Goal: Task Accomplishment & Management: Use online tool/utility

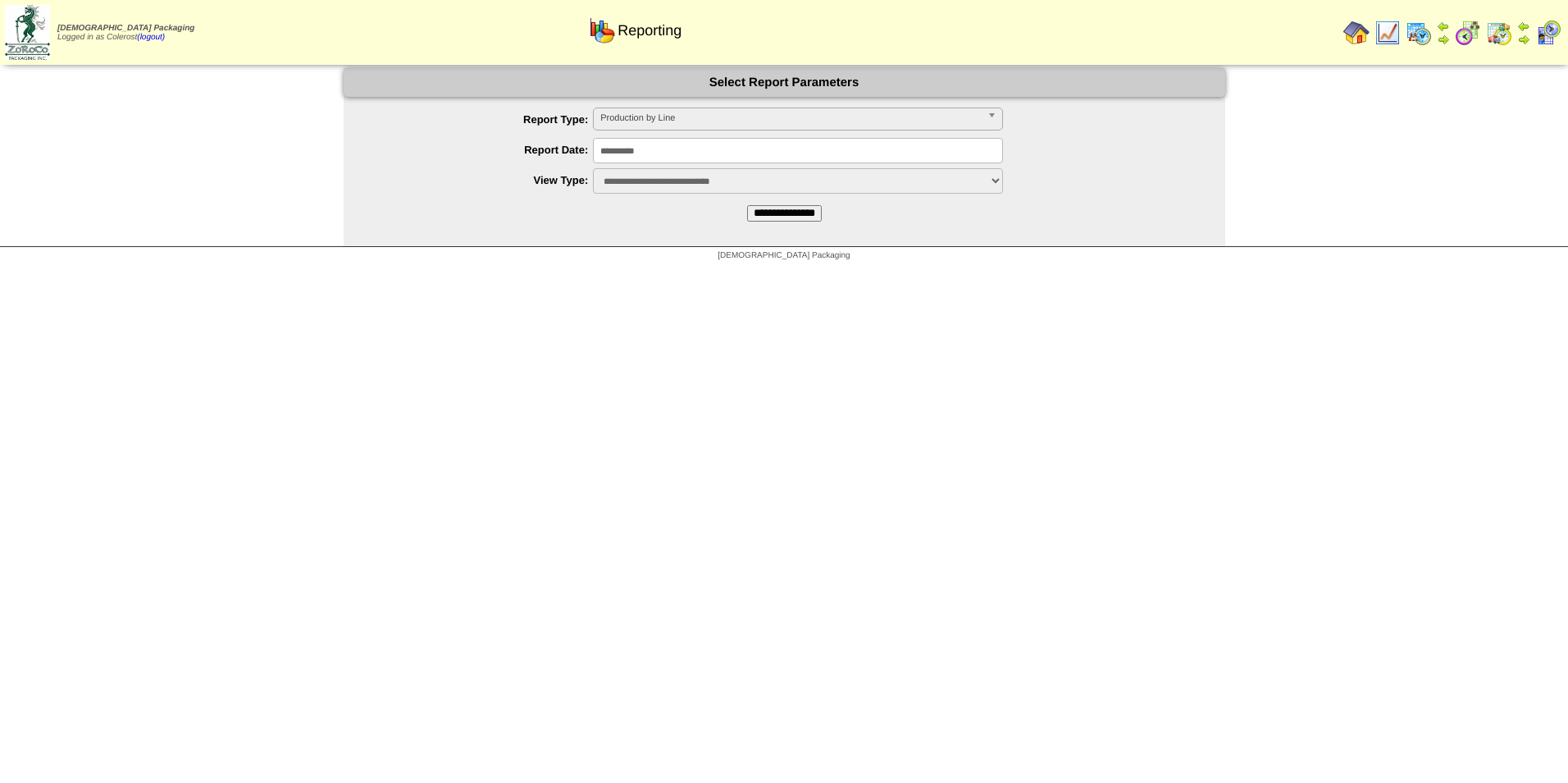
click at [655, 122] on span "Production by Line" at bounding box center [790, 118] width 380 height 20
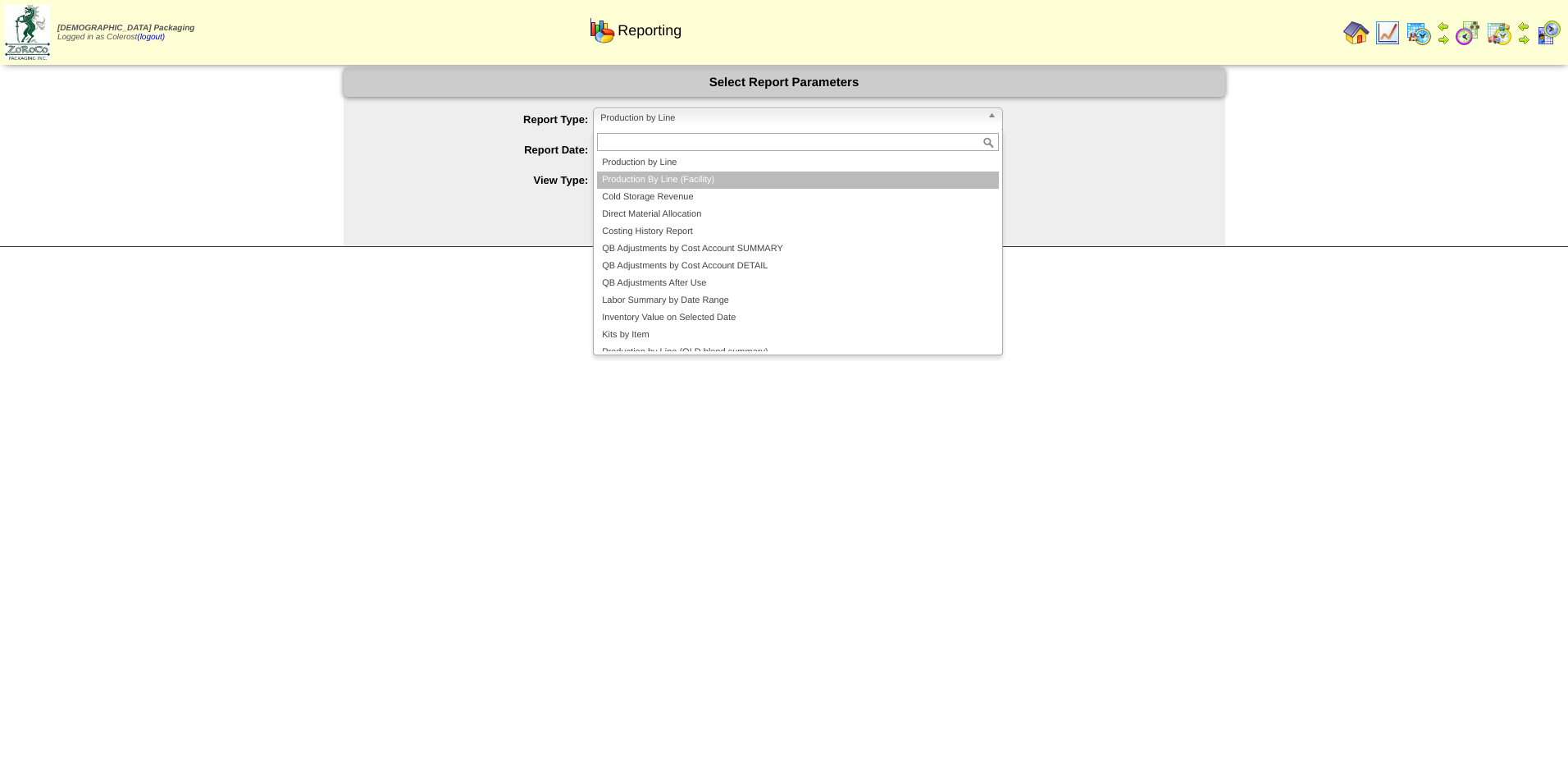
click at [657, 174] on li "Production By Line (Facility)" at bounding box center [797, 180] width 402 height 17
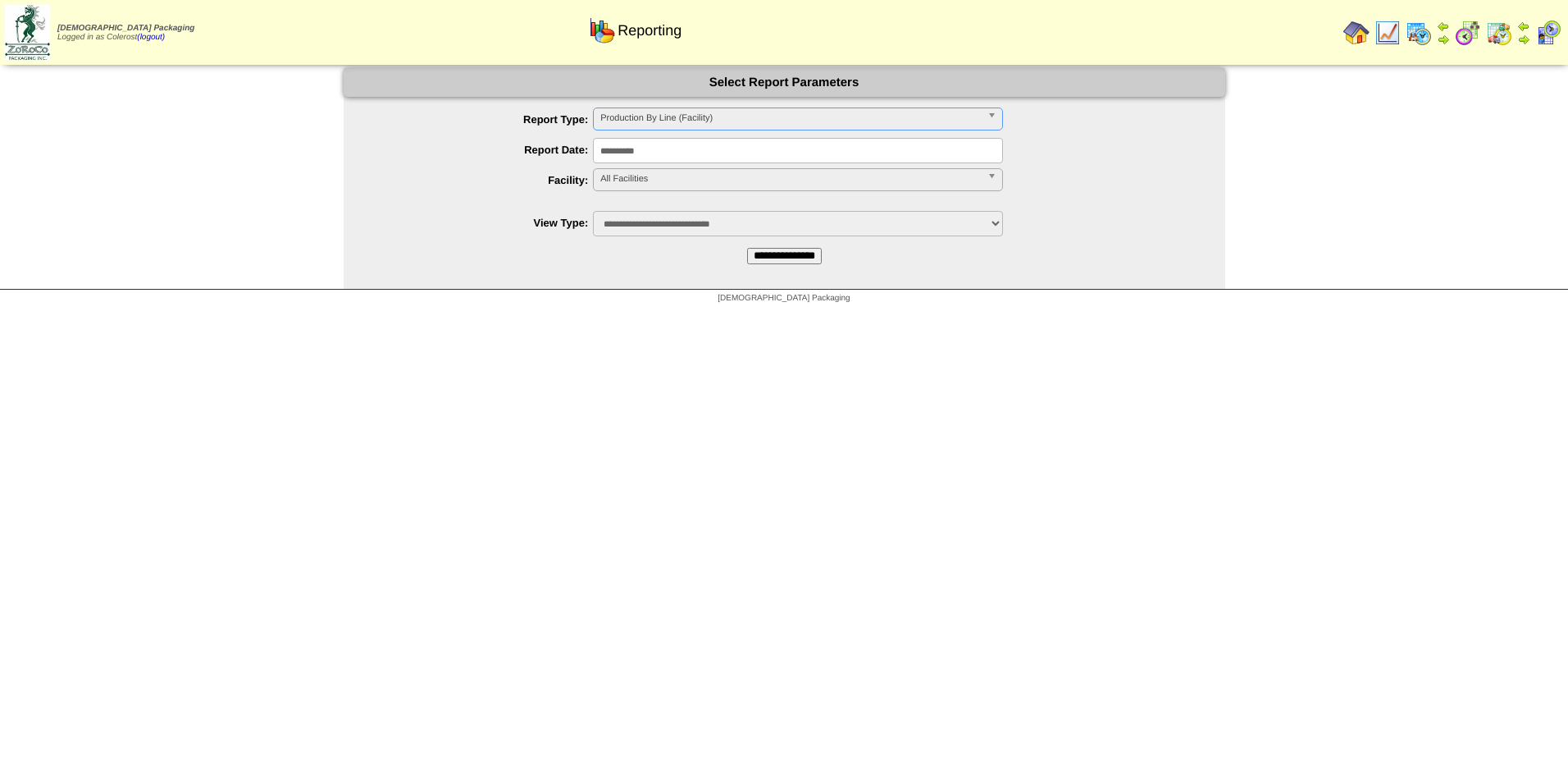
click at [657, 174] on span "All Facilities" at bounding box center [790, 179] width 380 height 20
click at [648, 224] on li "FreeFrom (FF)" at bounding box center [797, 216] width 402 height 17
click at [660, 191] on div "FreeFrom (FF) All Facilities FreeFrom (FF) GlutenFree (GF)" at bounding box center [798, 179] width 410 height 23
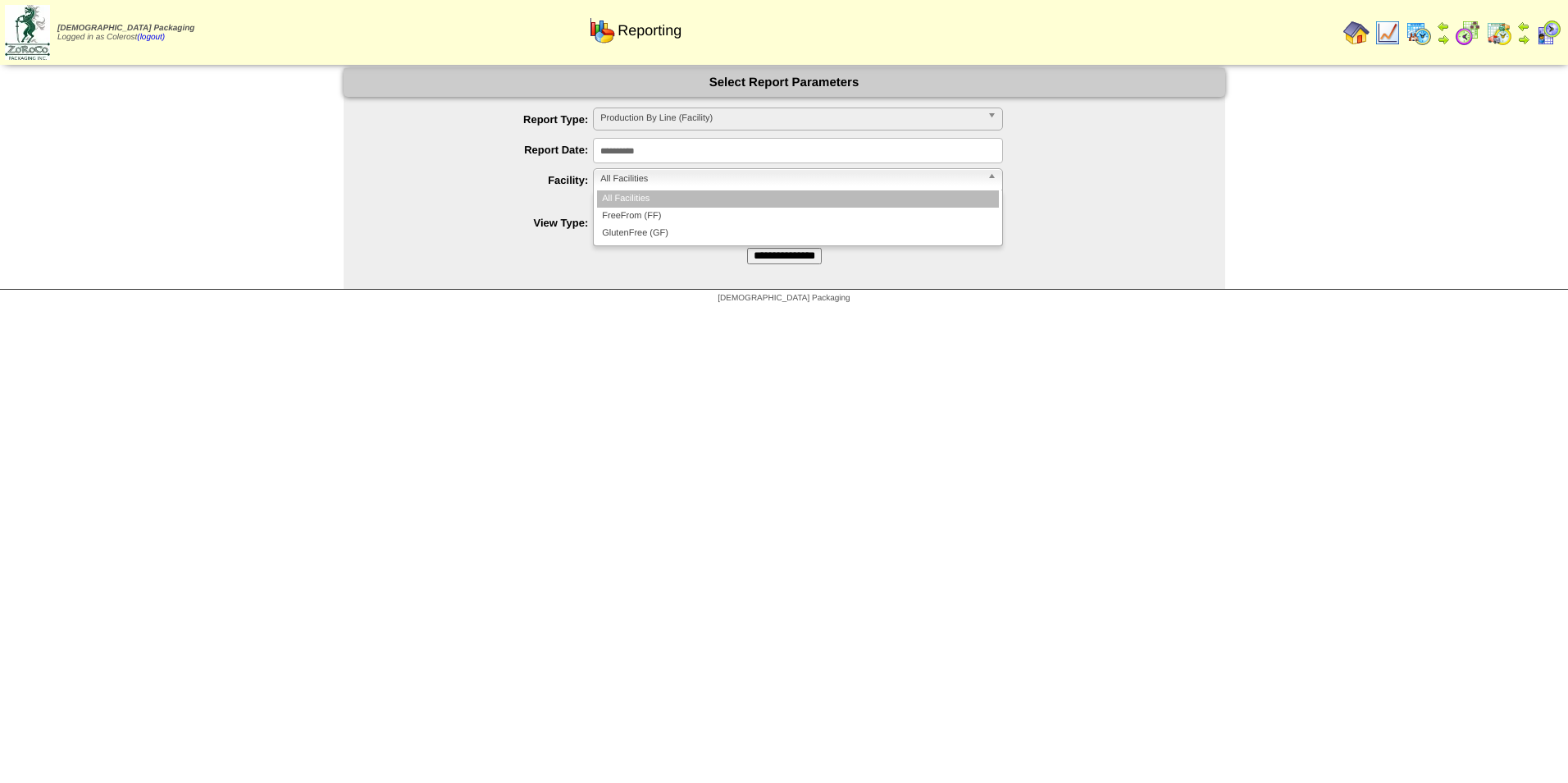
click at [666, 188] on span "All Facilities" at bounding box center [790, 179] width 380 height 20
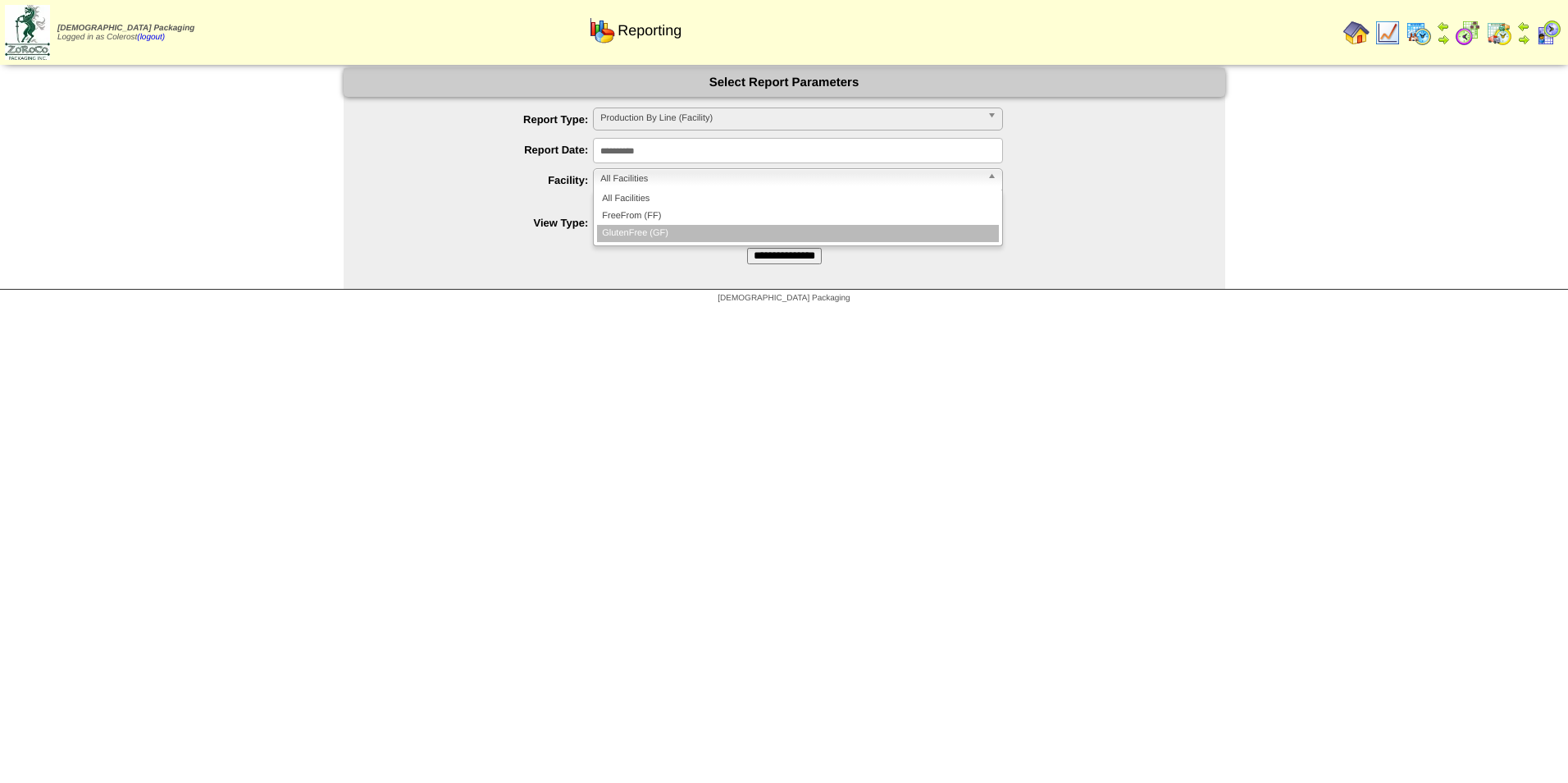
click at [640, 233] on li "GlutenFree (GF)" at bounding box center [797, 233] width 402 height 17
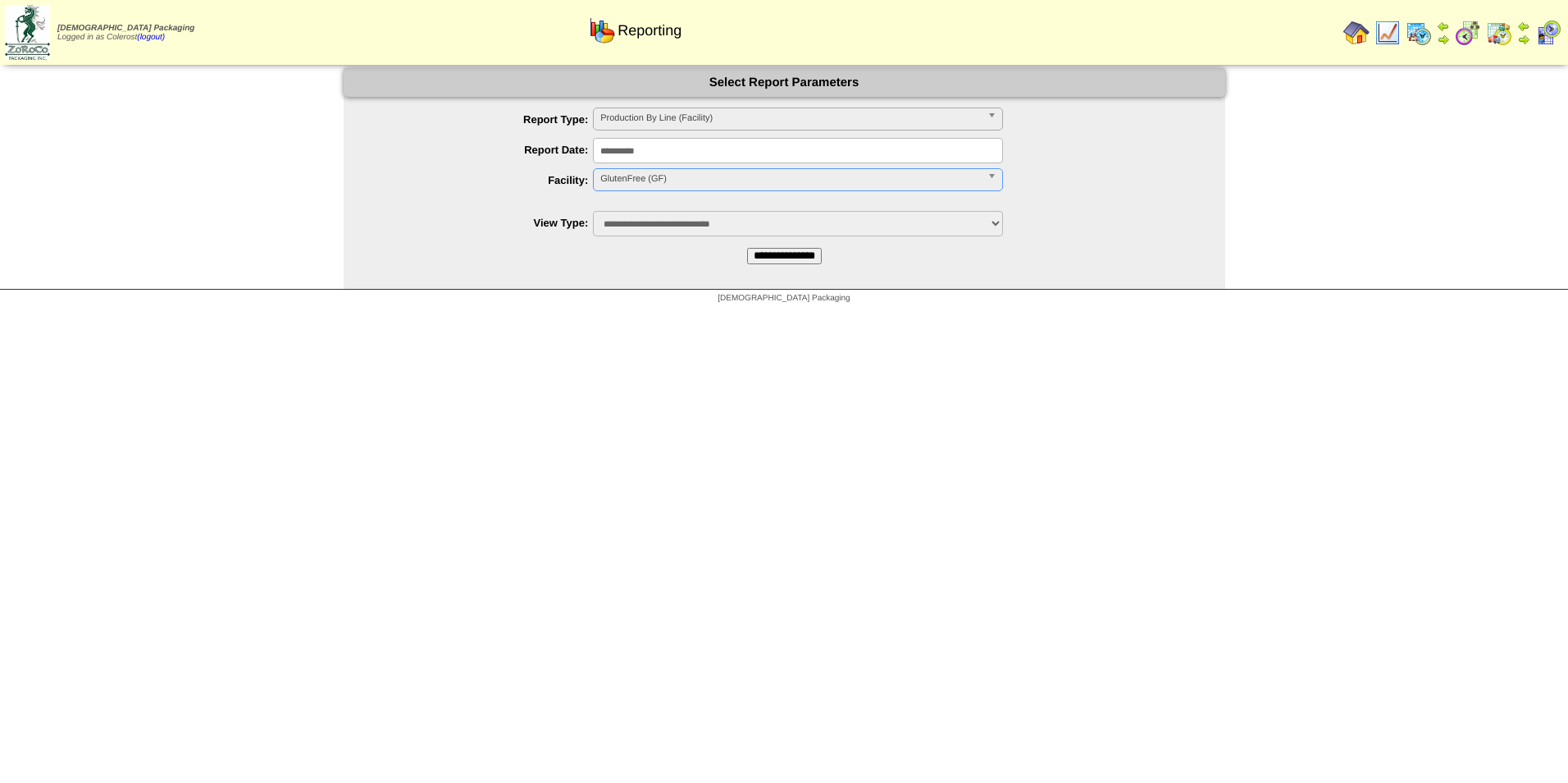
click at [767, 255] on input "**********" at bounding box center [784, 256] width 75 height 16
